Goal: Information Seeking & Learning: Find specific fact

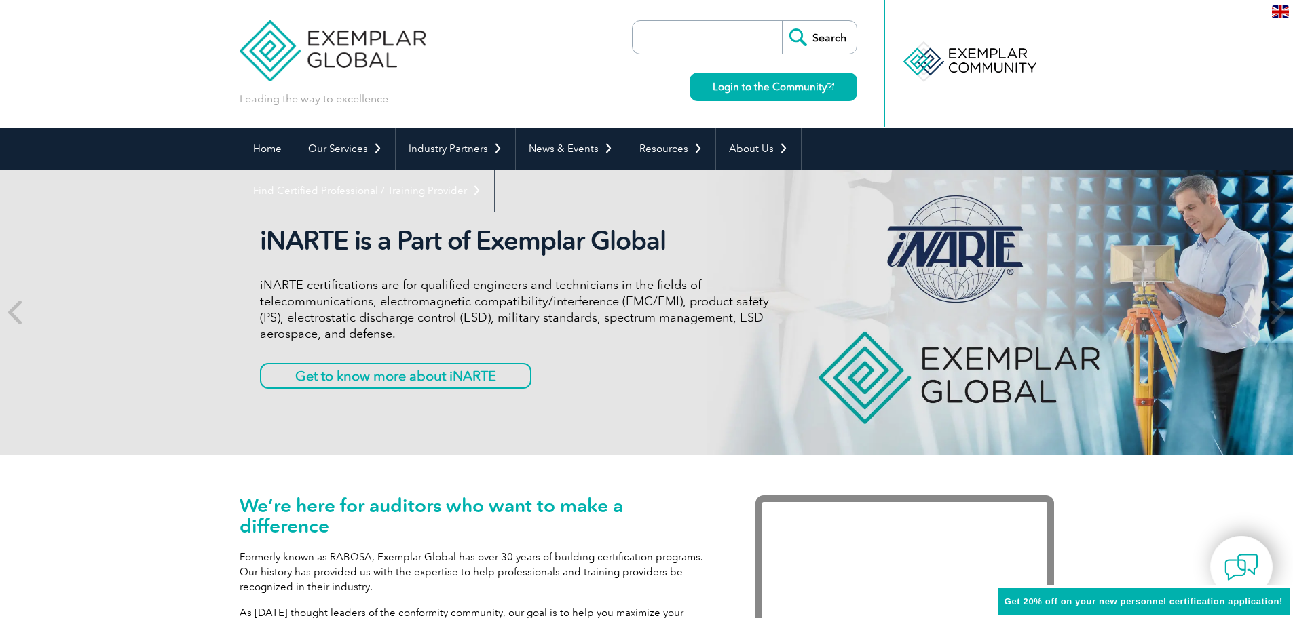
click at [688, 39] on input "search" at bounding box center [710, 37] width 143 height 33
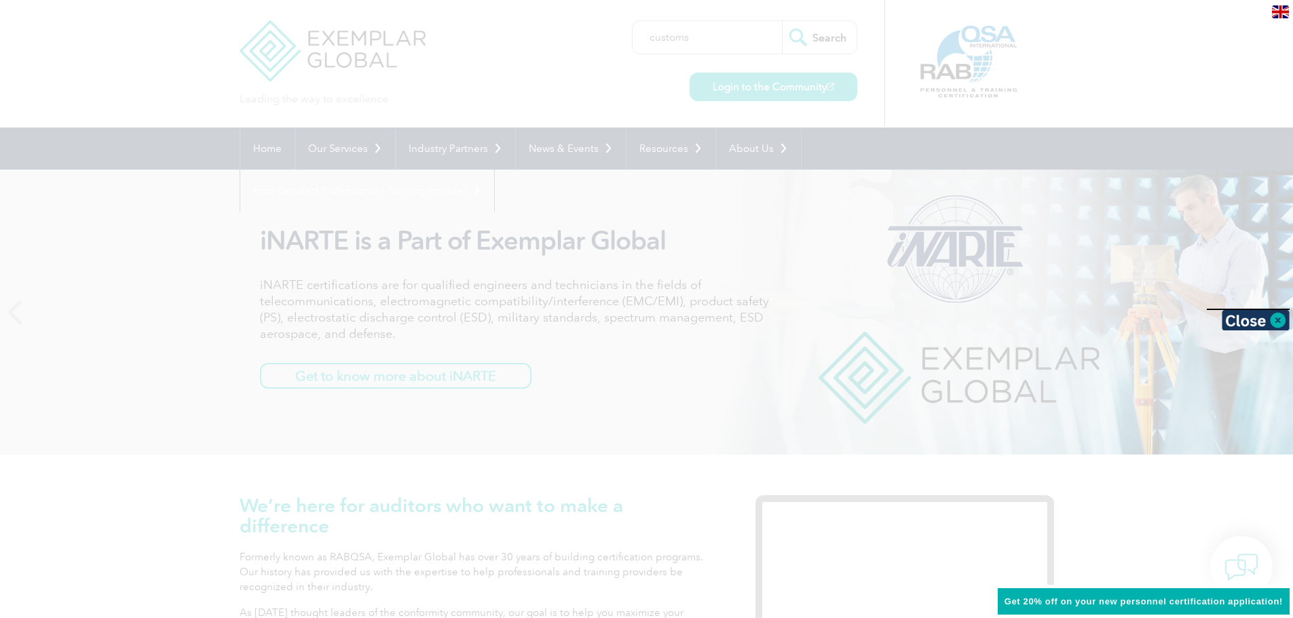
type input "customs"
click at [782, 21] on input "Search" at bounding box center [819, 37] width 75 height 33
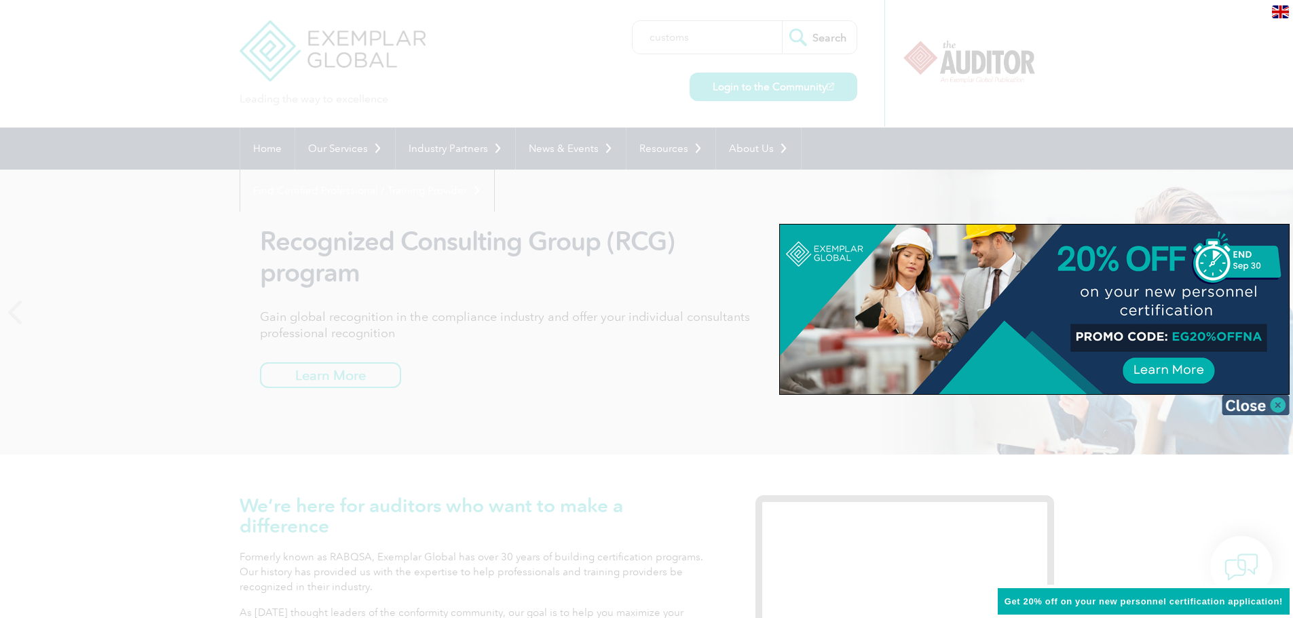
click at [1274, 405] on img at bounding box center [1255, 405] width 68 height 20
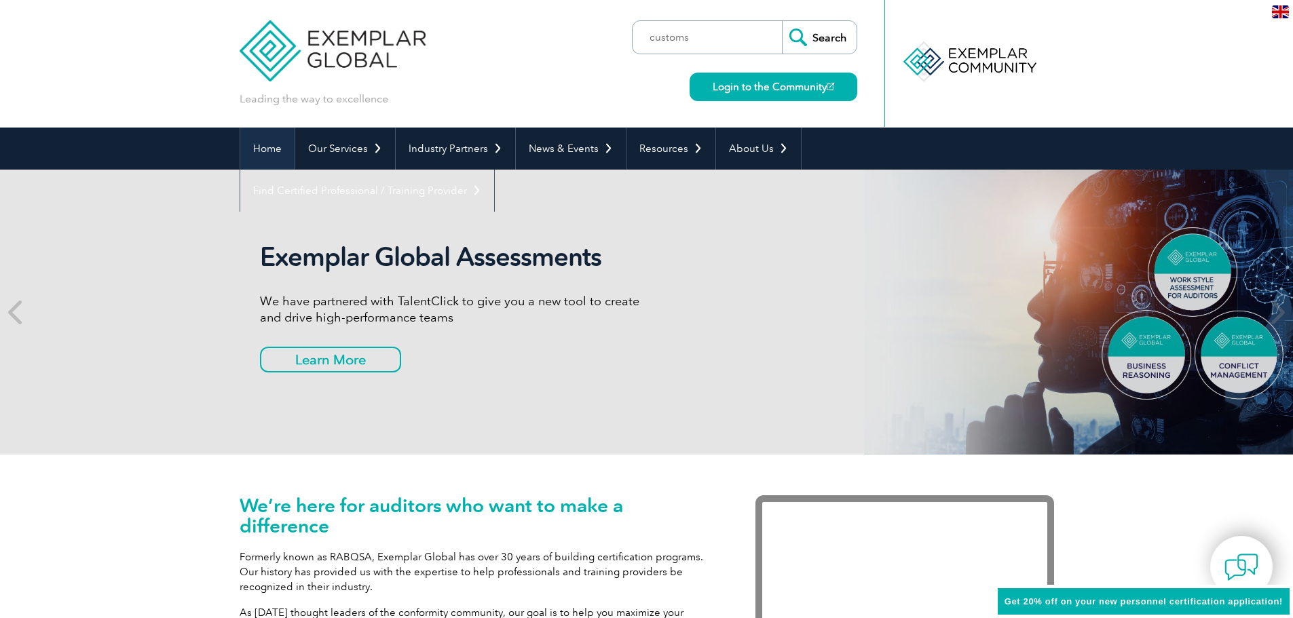
click at [271, 145] on link "Home" at bounding box center [267, 149] width 54 height 42
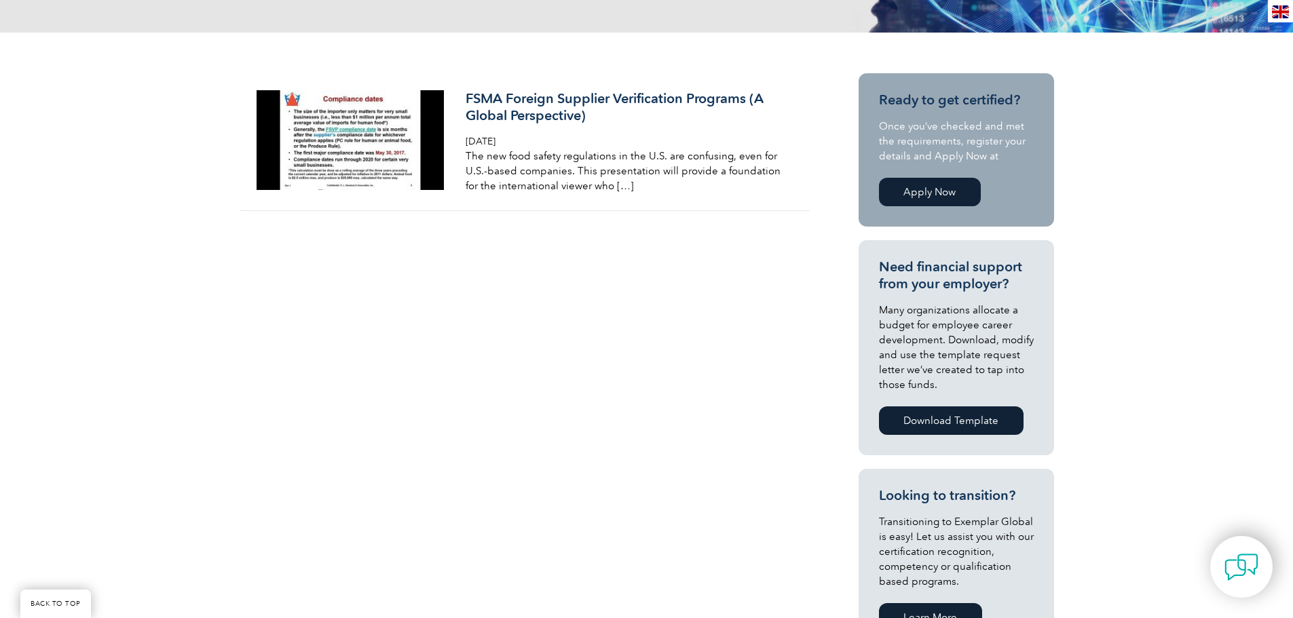
scroll to position [339, 0]
